Goal: Learn about a topic

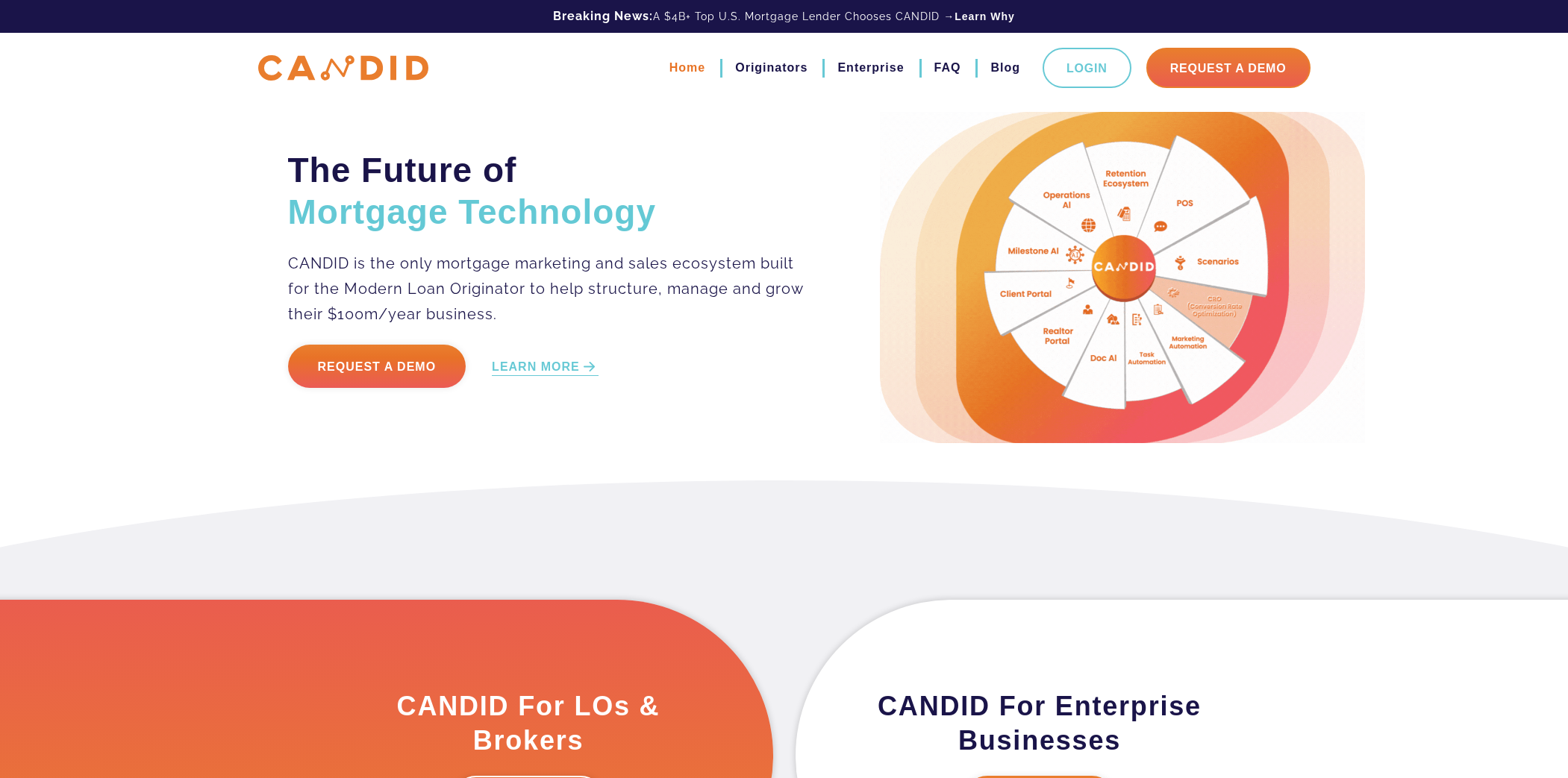
click at [694, 70] on link "Home" at bounding box center [687, 68] width 36 height 25
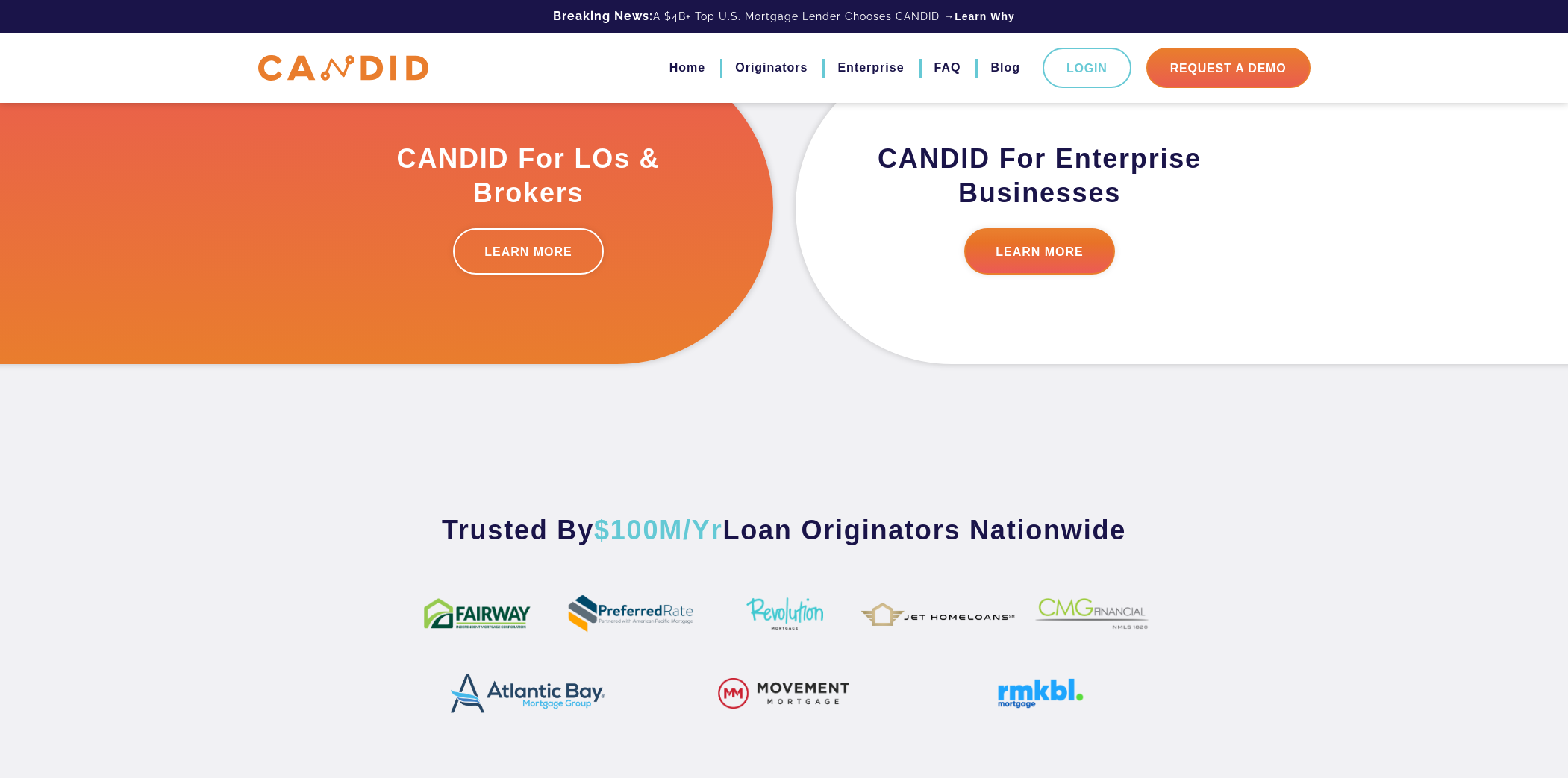
scroll to position [547, 0]
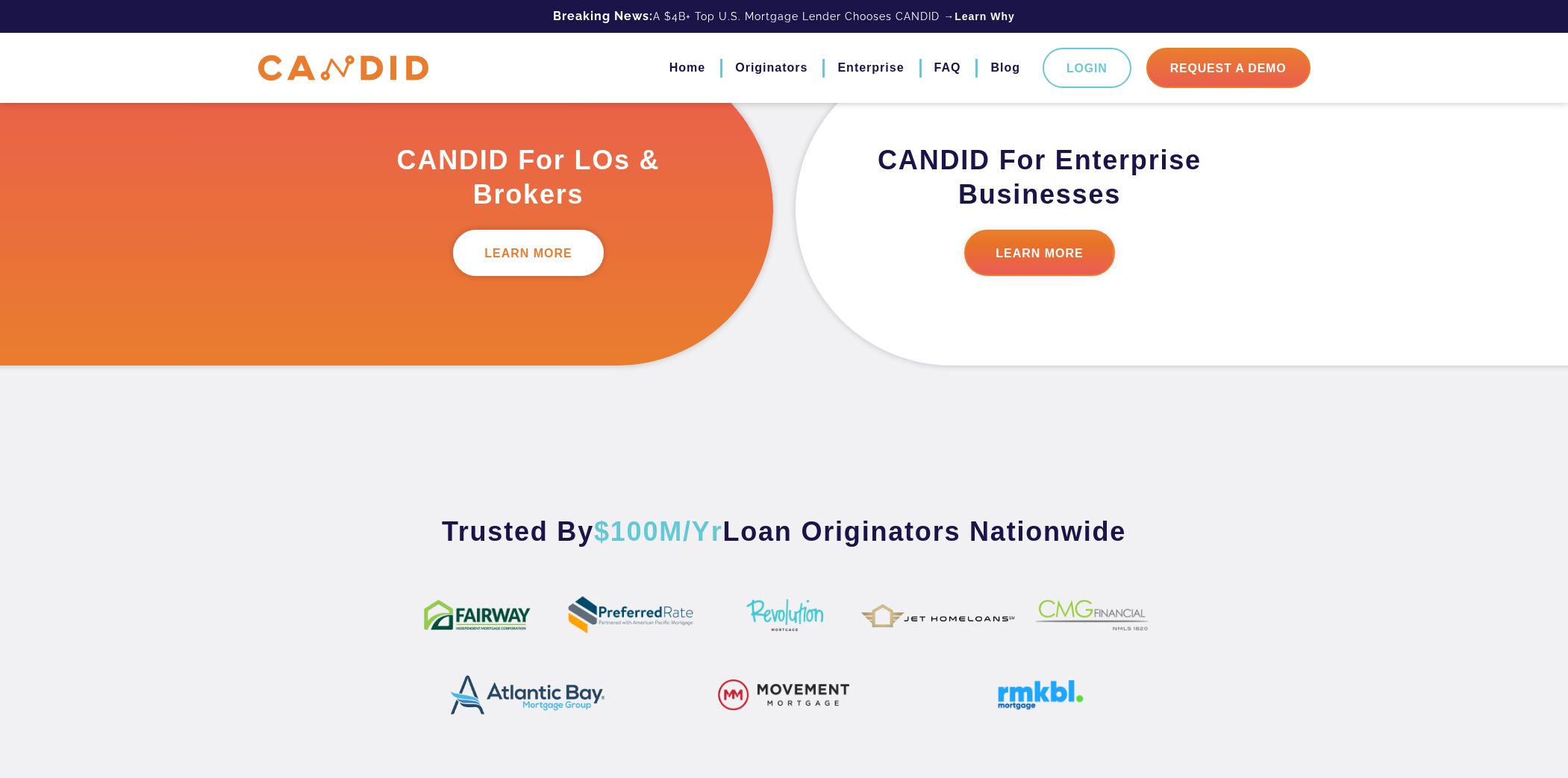
click at [543, 250] on link "LEARN MORE" at bounding box center [528, 254] width 151 height 46
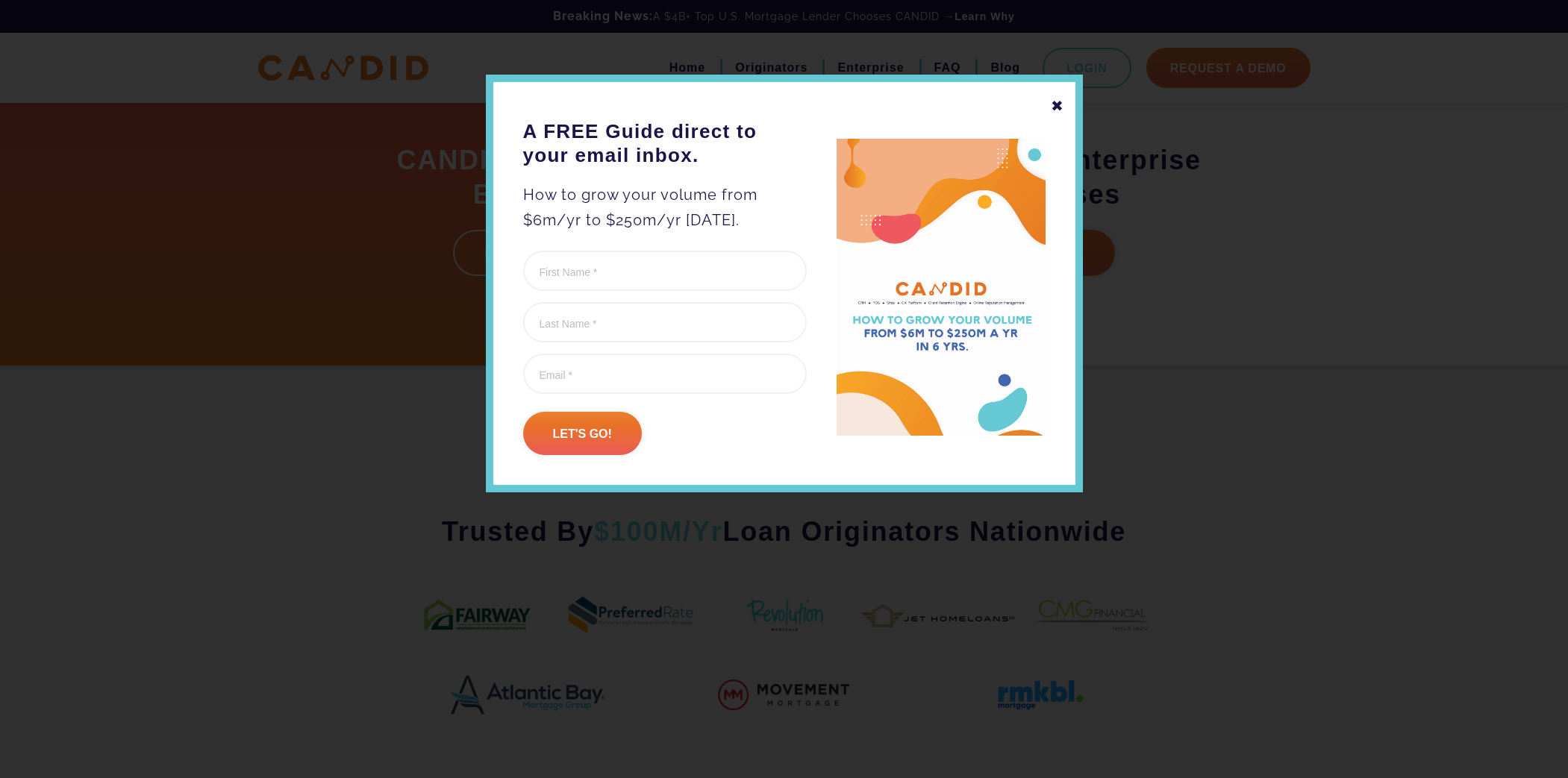
click at [1050, 104] on div "✖ A FREE Guide direct to your email inbox. How to grow your volume from $6m/yr …" at bounding box center [784, 284] width 597 height 418
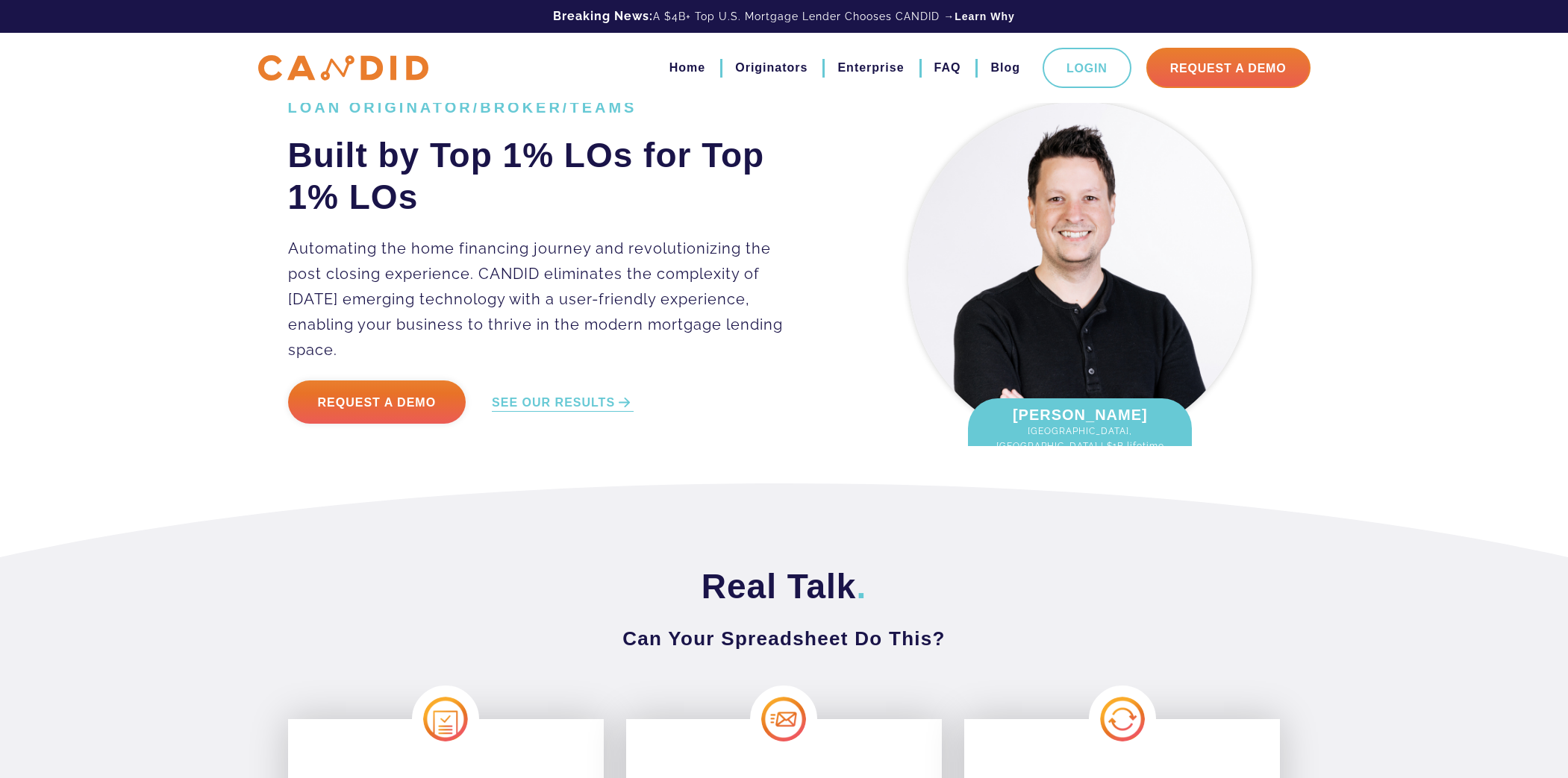
scroll to position [24, 0]
